Goal: Find contact information: Find contact information

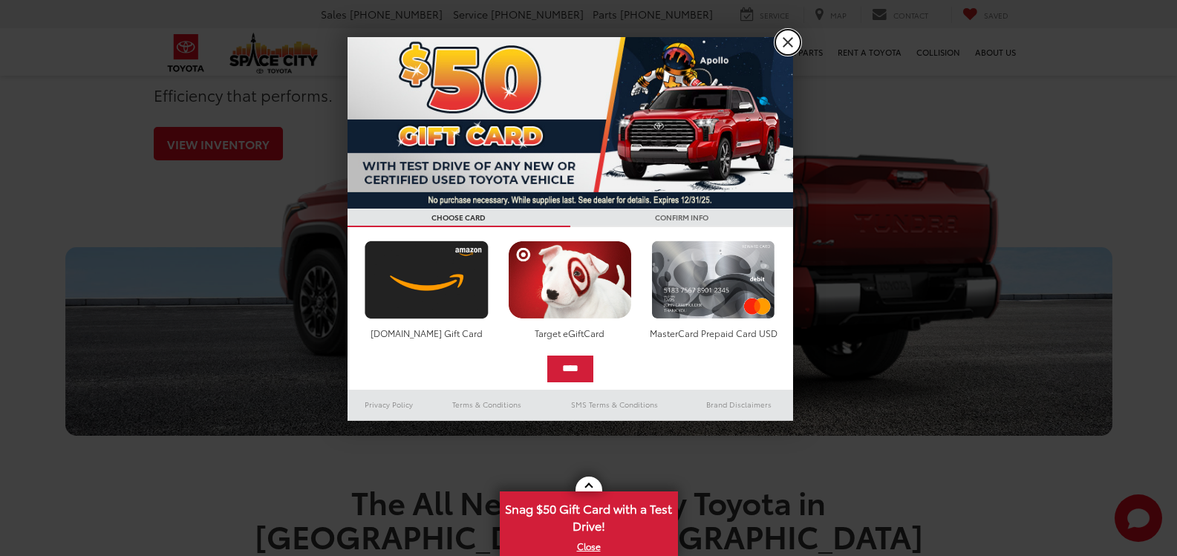
click at [793, 50] on link "X" at bounding box center [787, 42] width 25 height 25
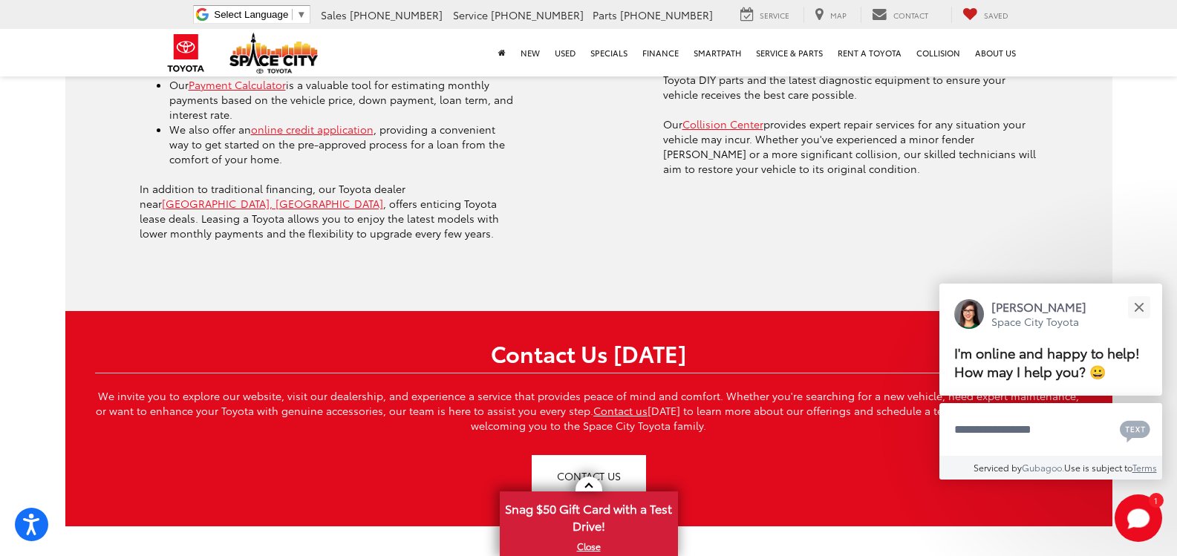
scroll to position [3886, 0]
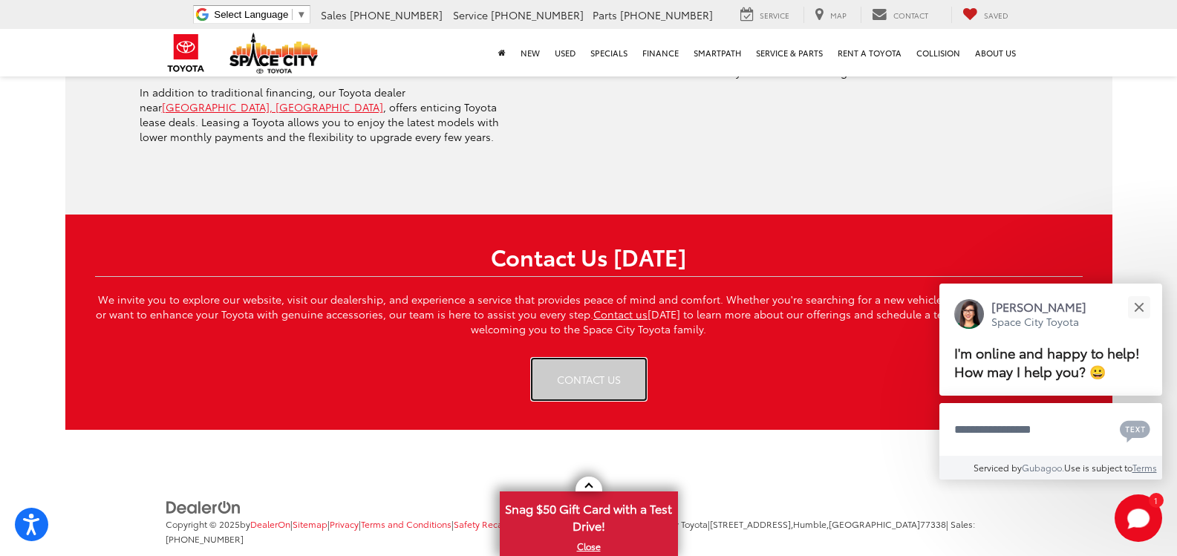
click at [572, 359] on link "CONTACT US" at bounding box center [589, 380] width 114 height 42
